Goal: Browse casually: Explore the website without a specific task or goal

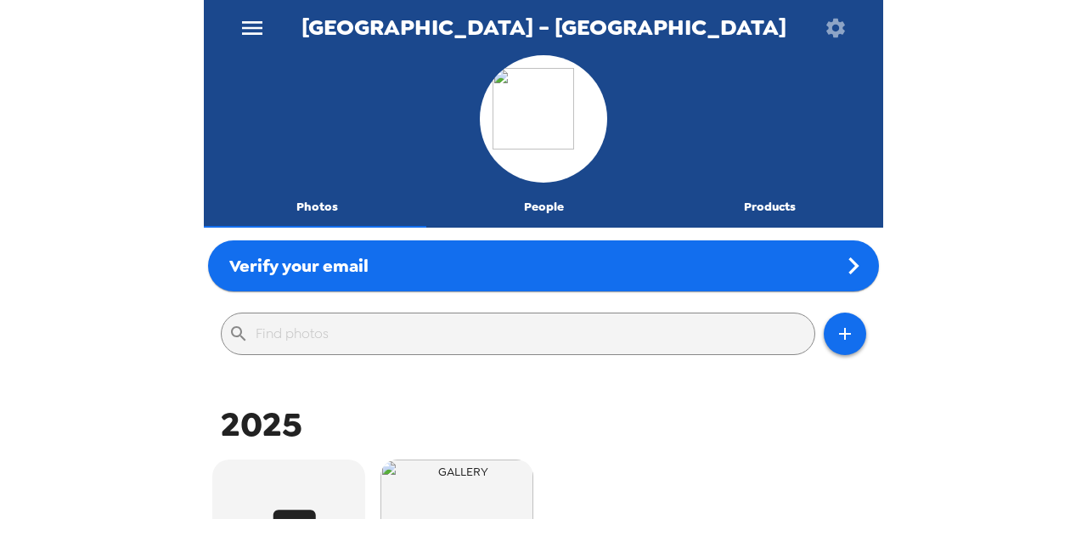
scroll to position [234, 0]
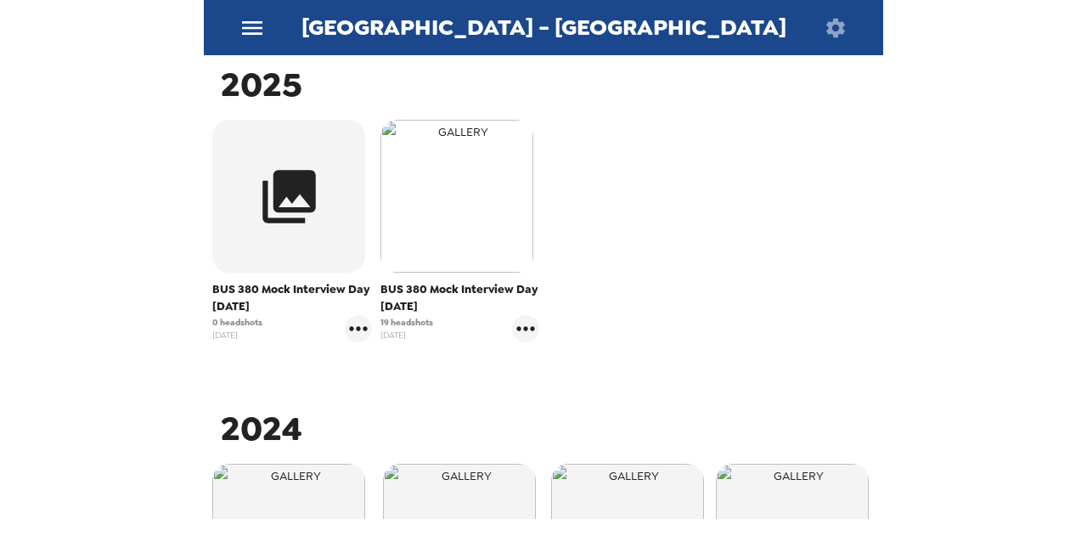
click at [461, 261] on img "button" at bounding box center [456, 196] width 153 height 153
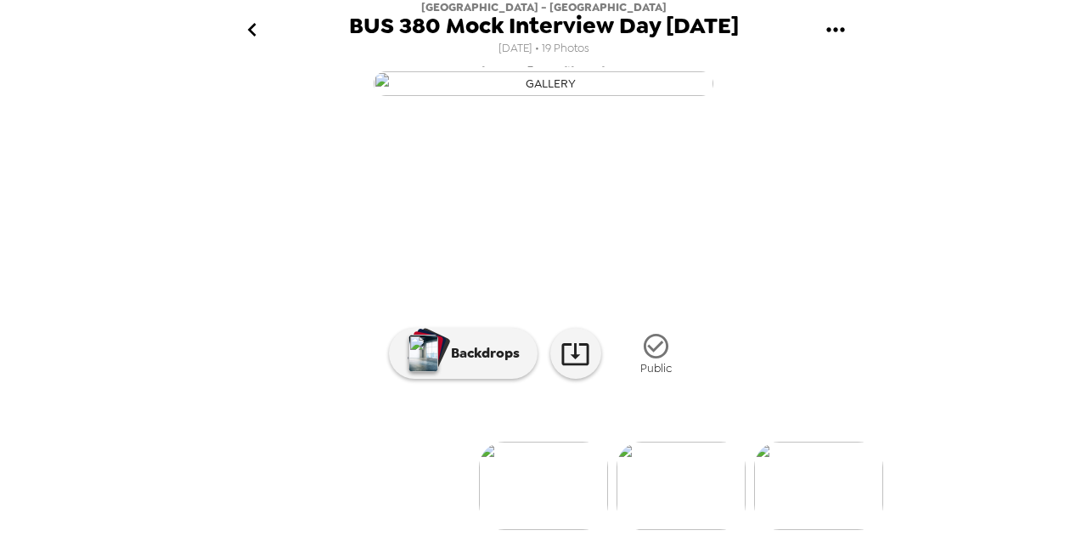
scroll to position [212, 0]
click at [647, 469] on img at bounding box center [680, 485] width 129 height 88
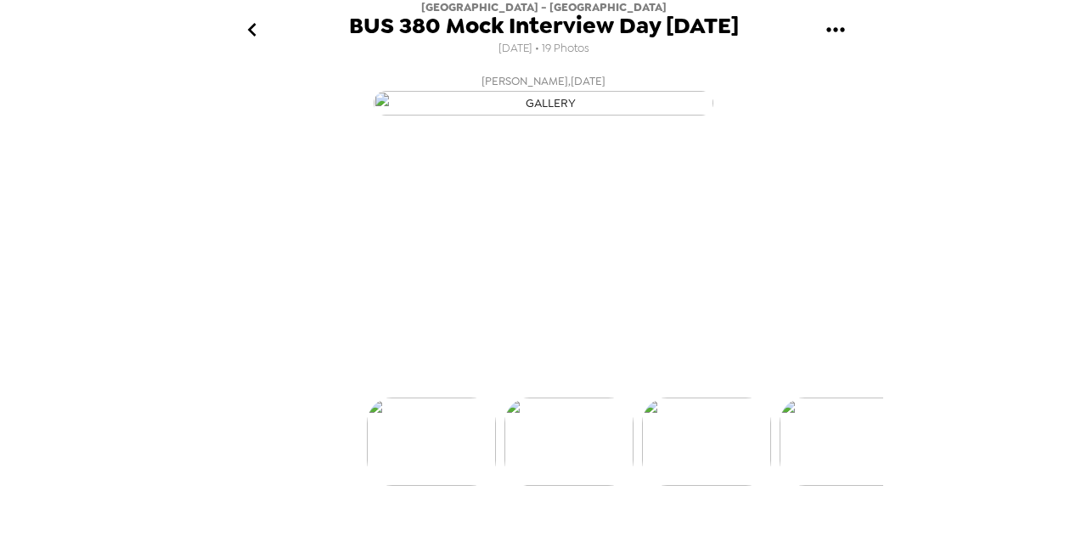
scroll to position [0, 137]
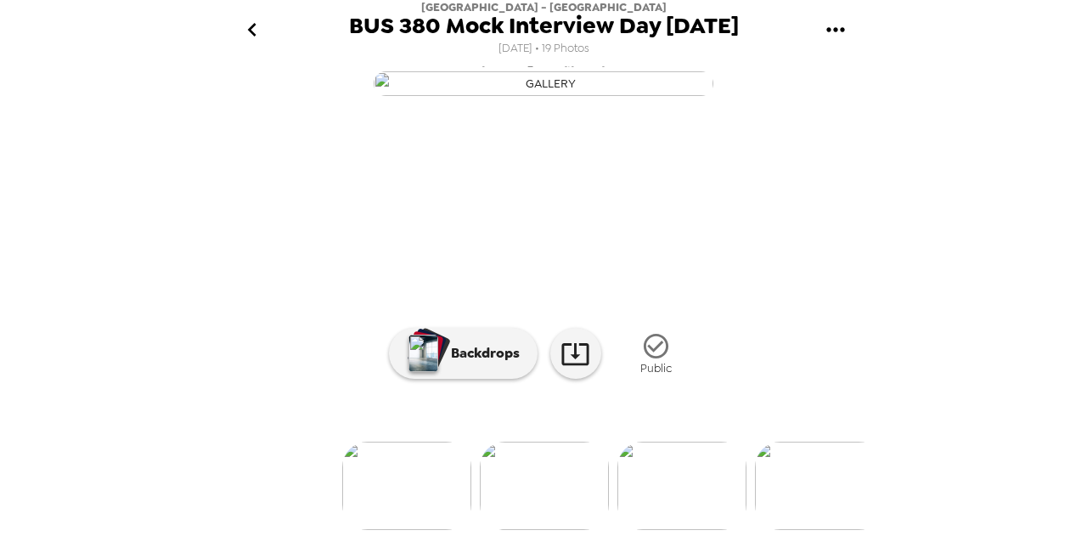
click at [676, 513] on img at bounding box center [681, 485] width 129 height 88
click at [685, 498] on img at bounding box center [681, 485] width 129 height 88
click at [686, 497] on img at bounding box center [682, 485] width 129 height 88
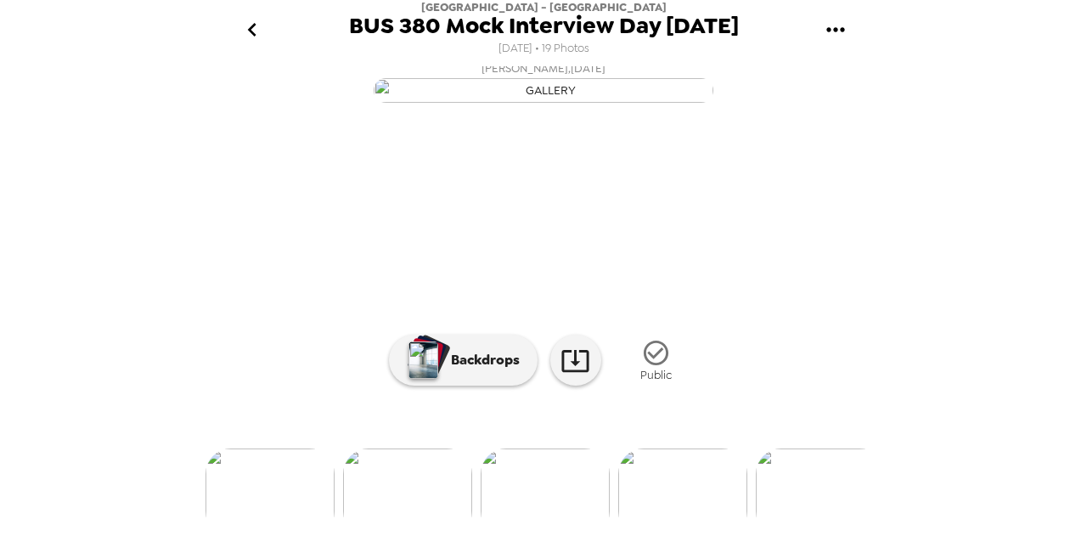
scroll to position [0, 0]
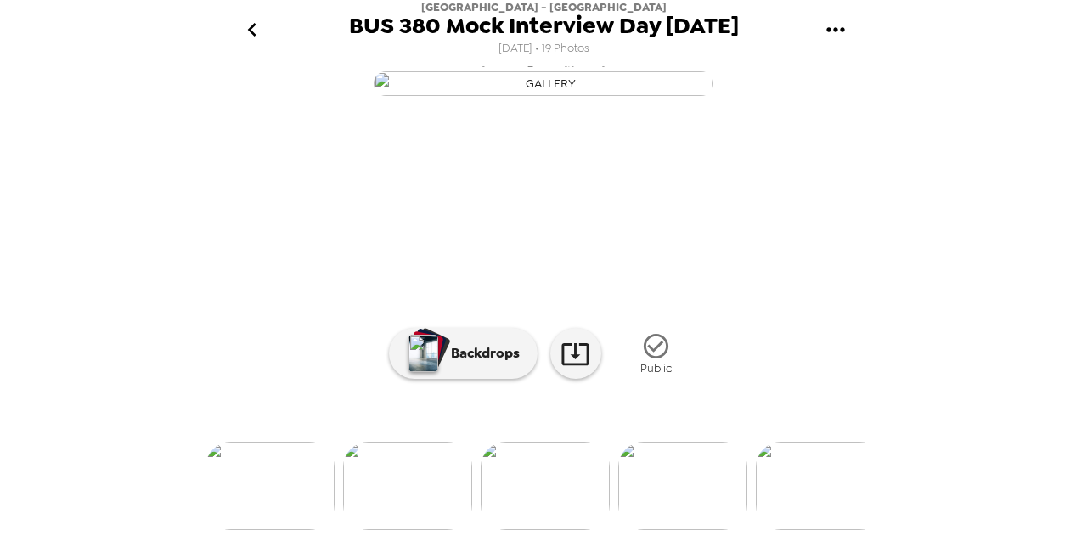
click at [693, 508] on img at bounding box center [682, 485] width 129 height 88
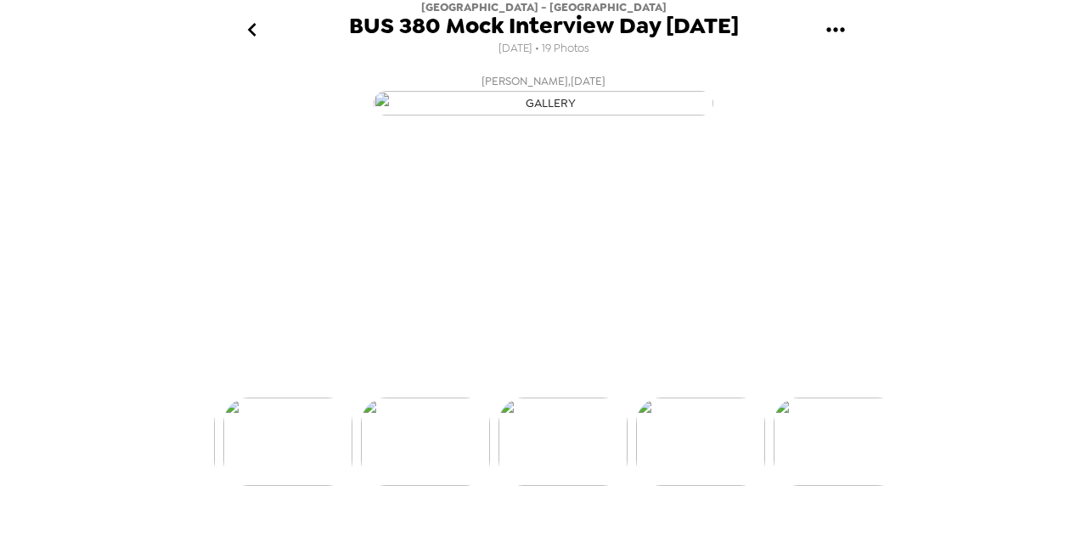
scroll to position [0, 686]
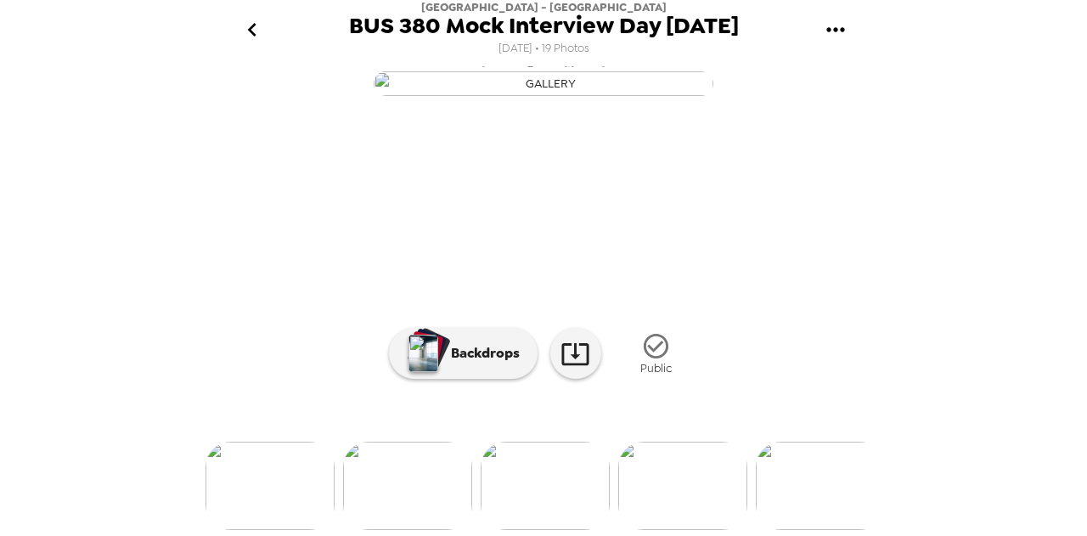
click at [698, 480] on div at bounding box center [543, 457] width 679 height 144
